Goal: Task Accomplishment & Management: Manage account settings

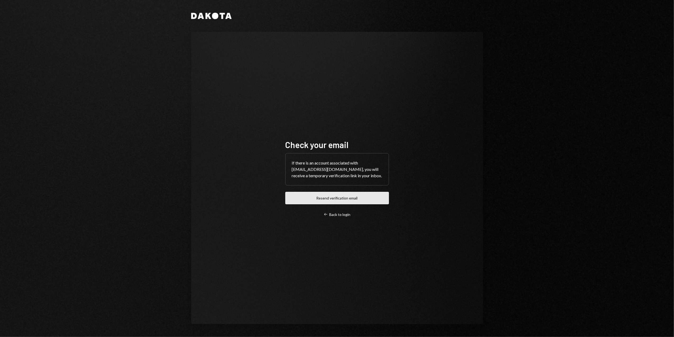
click at [329, 196] on button "Resend verification email" at bounding box center [338, 198] width 104 height 12
click at [337, 215] on div "Left Arrow Back to login" at bounding box center [337, 214] width 27 height 5
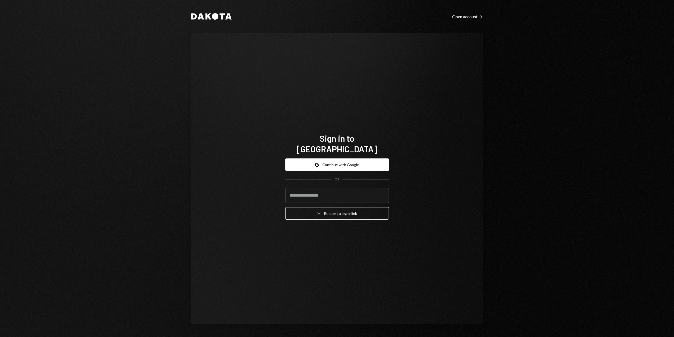
type input "**********"
click at [329, 160] on button "Google Continue with Google" at bounding box center [338, 164] width 104 height 12
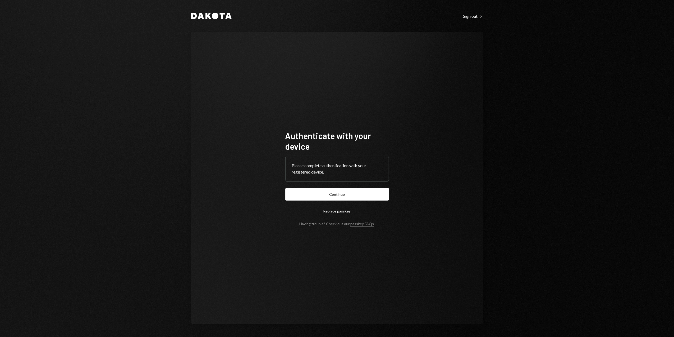
click at [337, 195] on button "Continue" at bounding box center [338, 194] width 104 height 12
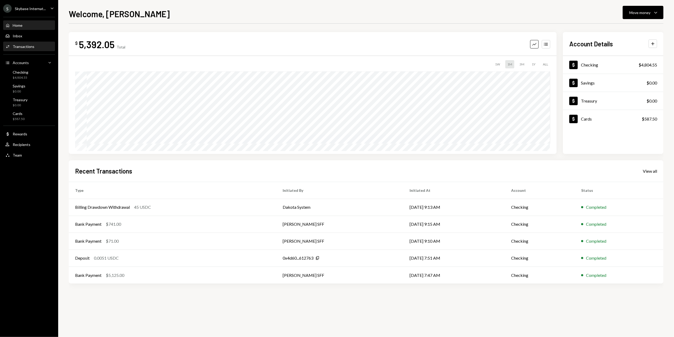
click at [31, 49] on div "Activities Transactions" at bounding box center [19, 46] width 29 height 5
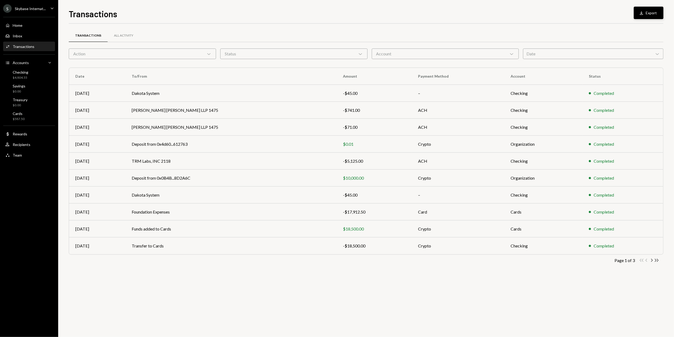
click at [650, 13] on button "Download Export" at bounding box center [649, 13] width 30 height 12
drag, startPoint x: 311, startPoint y: 13, endPoint x: 288, endPoint y: 15, distance: 23.4
click at [311, 13] on div "Transactions Download Export" at bounding box center [366, 13] width 595 height 12
click at [40, 74] on div "Checking $4,804.55" at bounding box center [29, 75] width 48 height 10
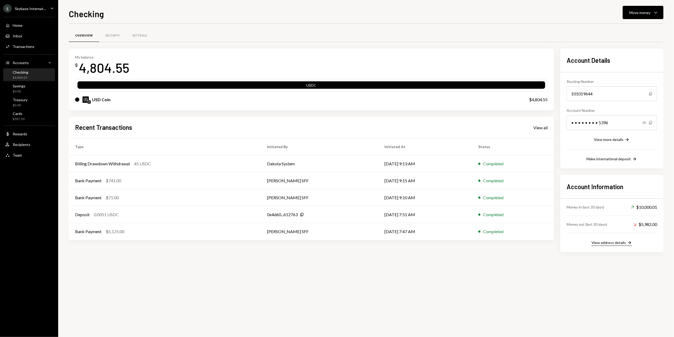
click at [603, 242] on div "View address details" at bounding box center [609, 242] width 34 height 4
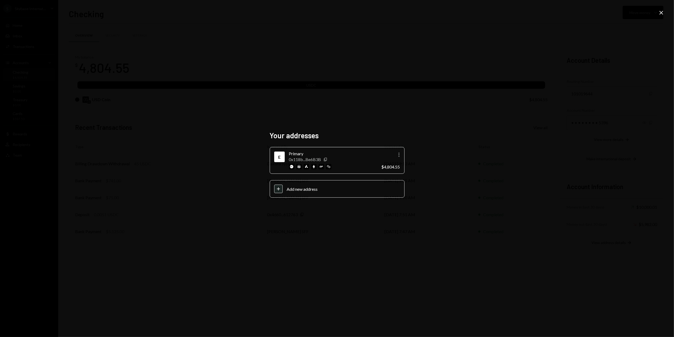
drag, startPoint x: 324, startPoint y: 159, endPoint x: 274, endPoint y: 152, distance: 50.4
click at [324, 159] on icon "Copy" at bounding box center [326, 159] width 4 height 4
click at [660, 13] on icon "Close" at bounding box center [662, 13] width 6 height 6
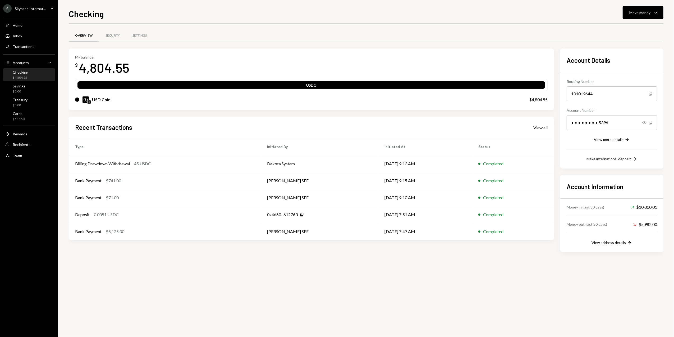
drag, startPoint x: 257, startPoint y: 35, endPoint x: 191, endPoint y: 42, distance: 67.0
click at [258, 35] on div "Overview Security Settings" at bounding box center [366, 35] width 595 height 13
click at [232, 44] on div "Overview Security Settings" at bounding box center [366, 39] width 595 height 20
click at [267, 49] on div "My balance $ 4,804.55 USDC USD Coin $4,804.55" at bounding box center [312, 79] width 486 height 62
click at [34, 45] on div "Activities Transactions" at bounding box center [29, 46] width 48 height 5
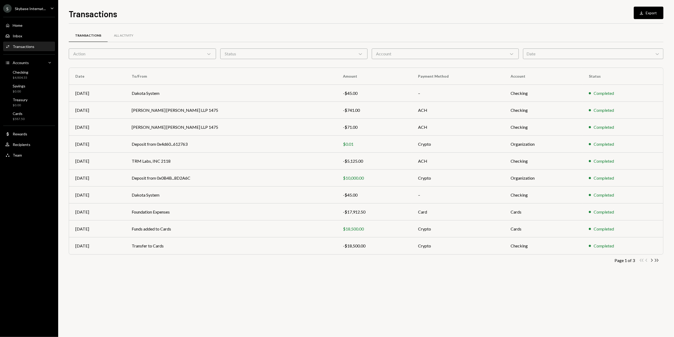
click at [212, 286] on div "Transactions All Activity Action Chevron Down Status Chevron Down Account Chevr…" at bounding box center [366, 180] width 595 height 313
click at [229, 275] on div "Transactions All Activity Action Chevron Down Status Chevron Down Account Chevr…" at bounding box center [366, 180] width 595 height 313
drag, startPoint x: 229, startPoint y: 275, endPoint x: 236, endPoint y: 291, distance: 17.3
click at [236, 291] on div "Transactions All Activity Action Chevron Down Status Chevron Down Account Chevr…" at bounding box center [366, 180] width 595 height 313
click at [296, 14] on div "Transactions Download Export" at bounding box center [366, 13] width 595 height 12
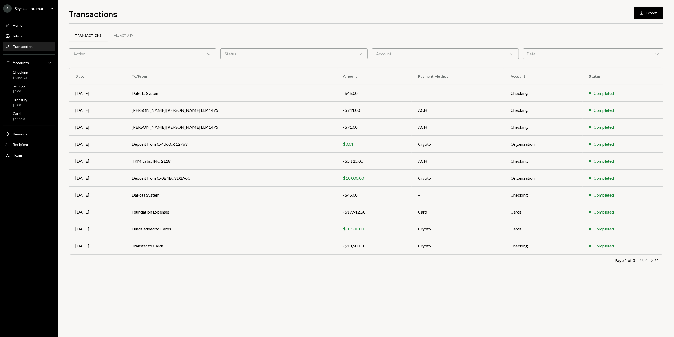
click at [246, 11] on div "Transactions Download Export" at bounding box center [366, 13] width 595 height 12
click at [290, 9] on div "Transactions Download Export" at bounding box center [366, 13] width 595 height 12
click at [239, 13] on div "Transactions Download Export" at bounding box center [366, 13] width 595 height 12
